Goal: Information Seeking & Learning: Learn about a topic

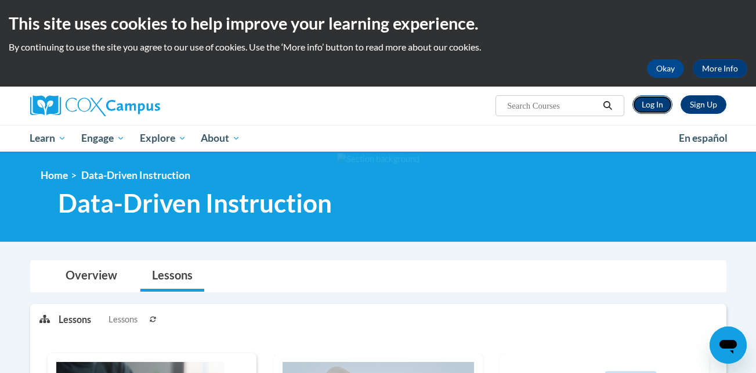
click at [648, 106] on link "Log In" at bounding box center [652, 104] width 40 height 19
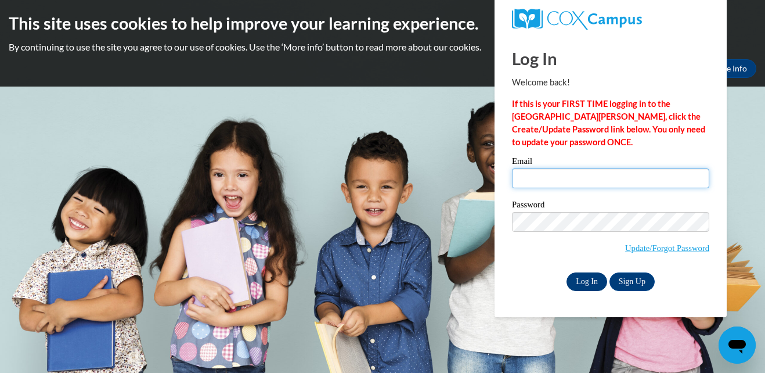
type input "[EMAIL_ADDRESS][PERSON_NAME][DOMAIN_NAME]"
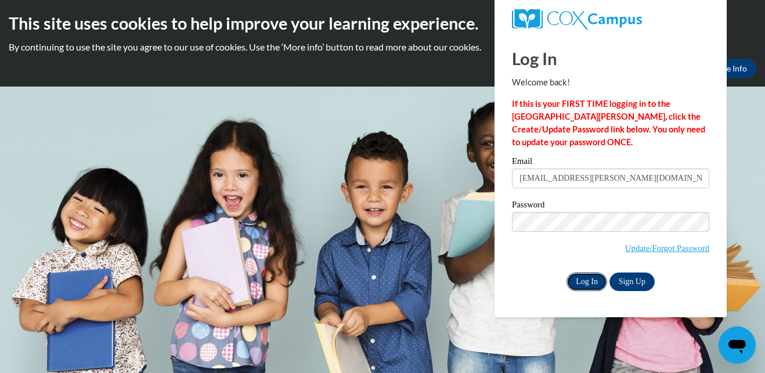
click at [576, 281] on input "Log In" at bounding box center [586, 281] width 41 height 19
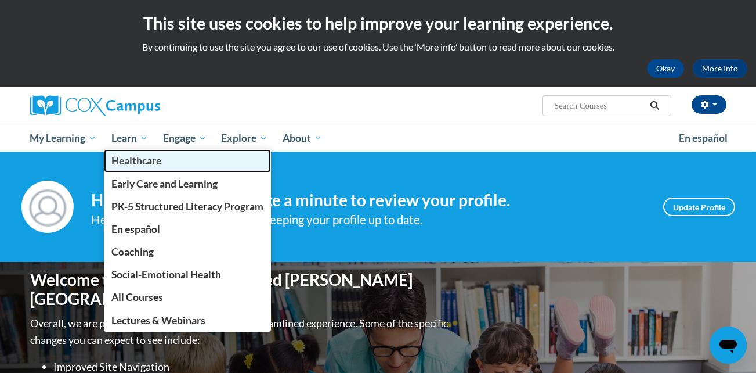
click at [129, 162] on span "Healthcare" at bounding box center [136, 160] width 50 height 12
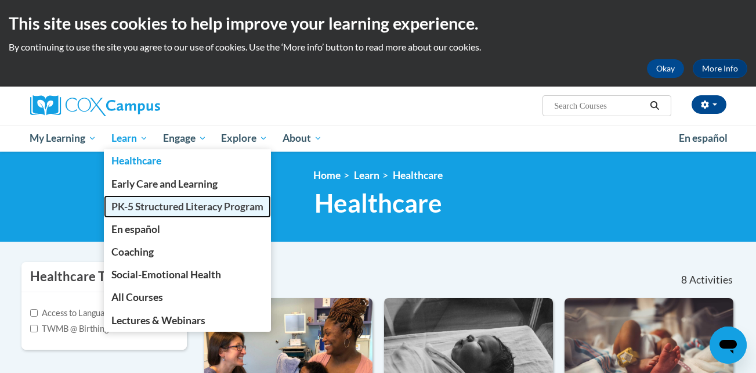
click at [127, 207] on span "PK-5 Structured Literacy Program" at bounding box center [187, 206] width 152 height 12
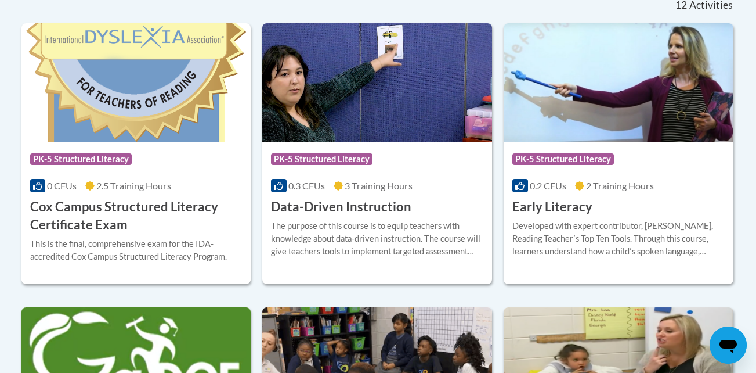
scroll to position [511, 0]
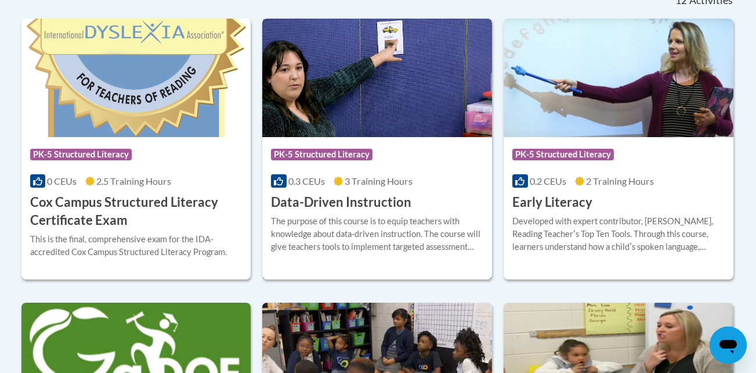
click at [352, 186] on span "3 Training Hours" at bounding box center [379, 180] width 68 height 11
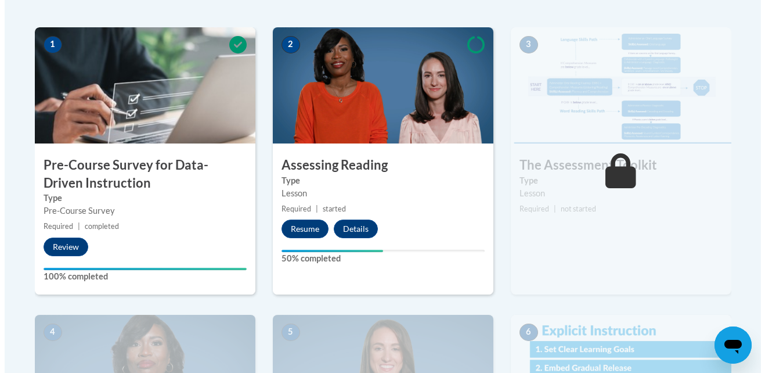
scroll to position [363, 0]
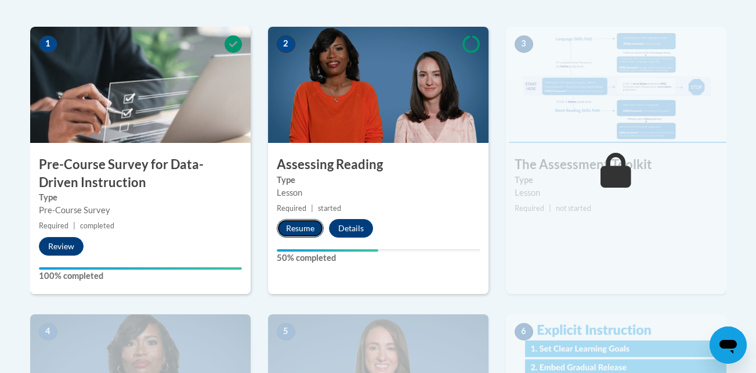
click at [297, 233] on button "Resume" at bounding box center [300, 228] width 47 height 19
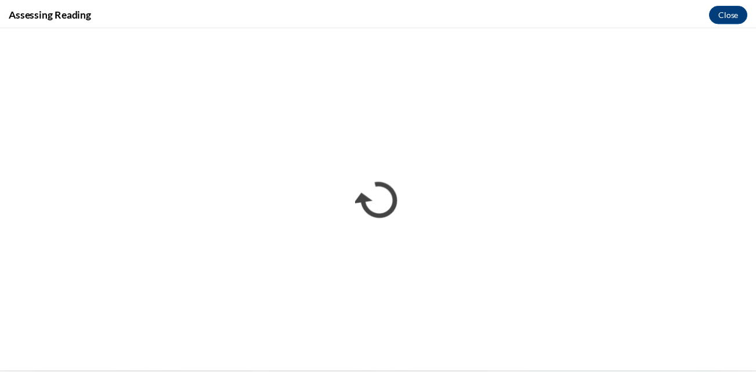
scroll to position [0, 0]
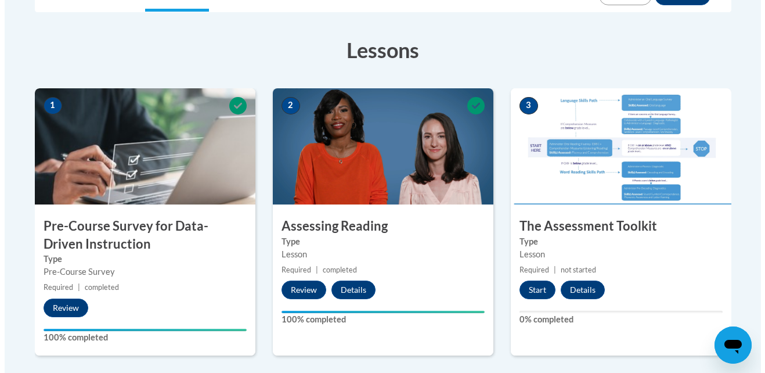
scroll to position [325, 0]
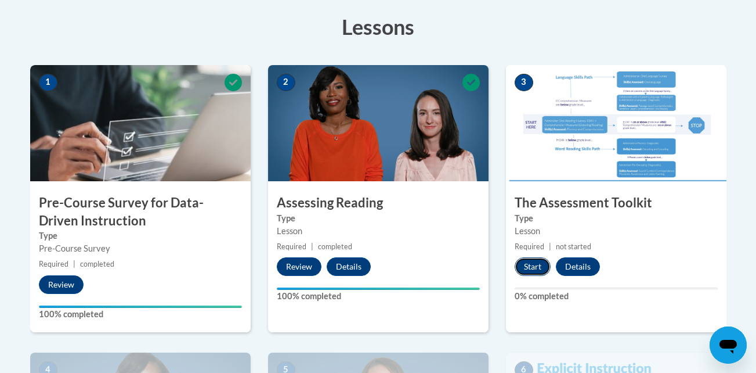
click at [537, 268] on button "Start" at bounding box center [533, 266] width 36 height 19
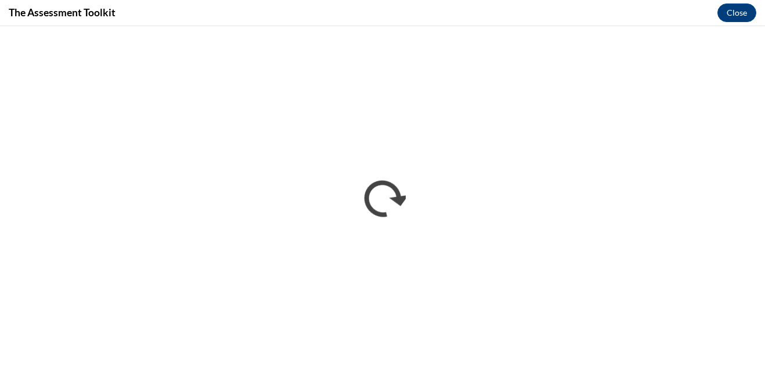
scroll to position [0, 0]
